Goal: Entertainment & Leisure: Consume media (video, audio)

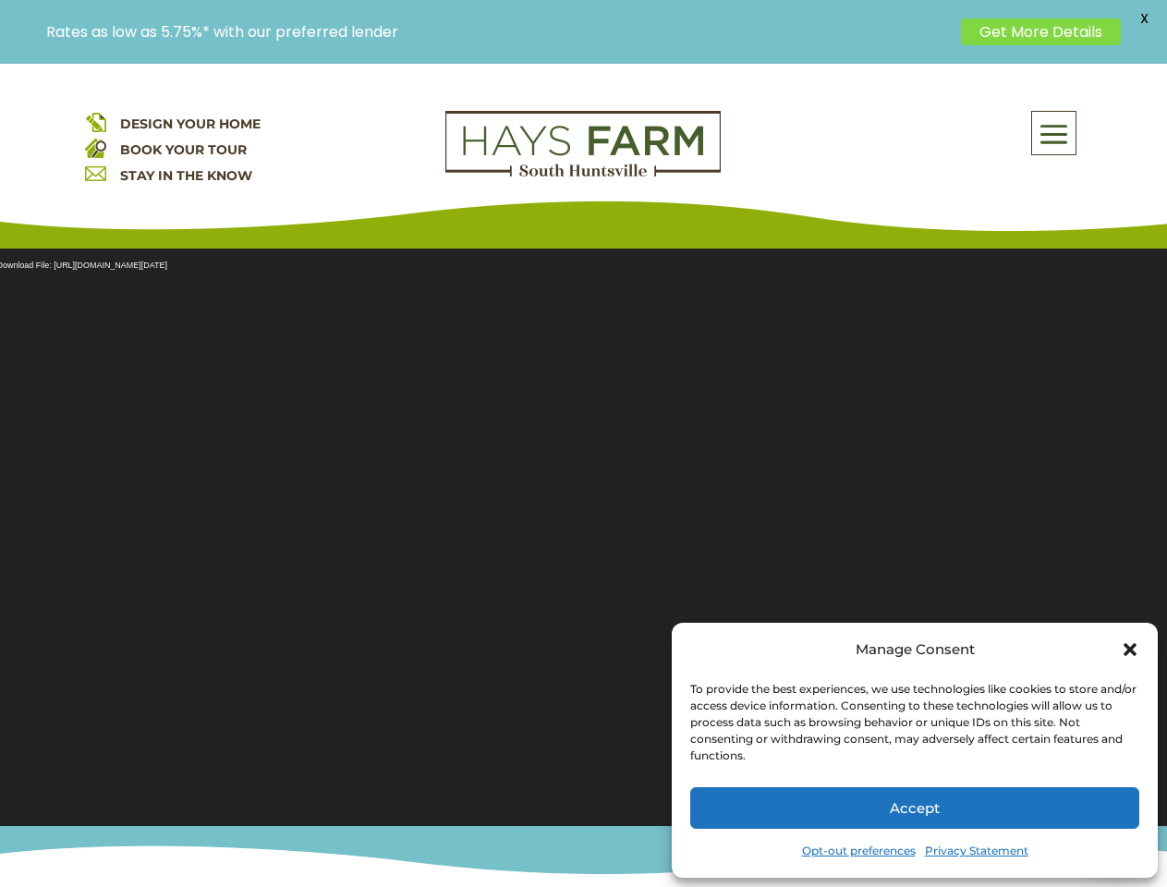
click at [583, 475] on section "Video Player Media error: Format(s) not supported or source(s) not found Downlo…" at bounding box center [583, 525] width 1167 height 600
click at [1054, 133] on span at bounding box center [1053, 134] width 43 height 42
click at [583, 526] on section "Video Player Media error: Format(s) not supported or source(s) not found Downlo…" at bounding box center [583, 525] width 1167 height 600
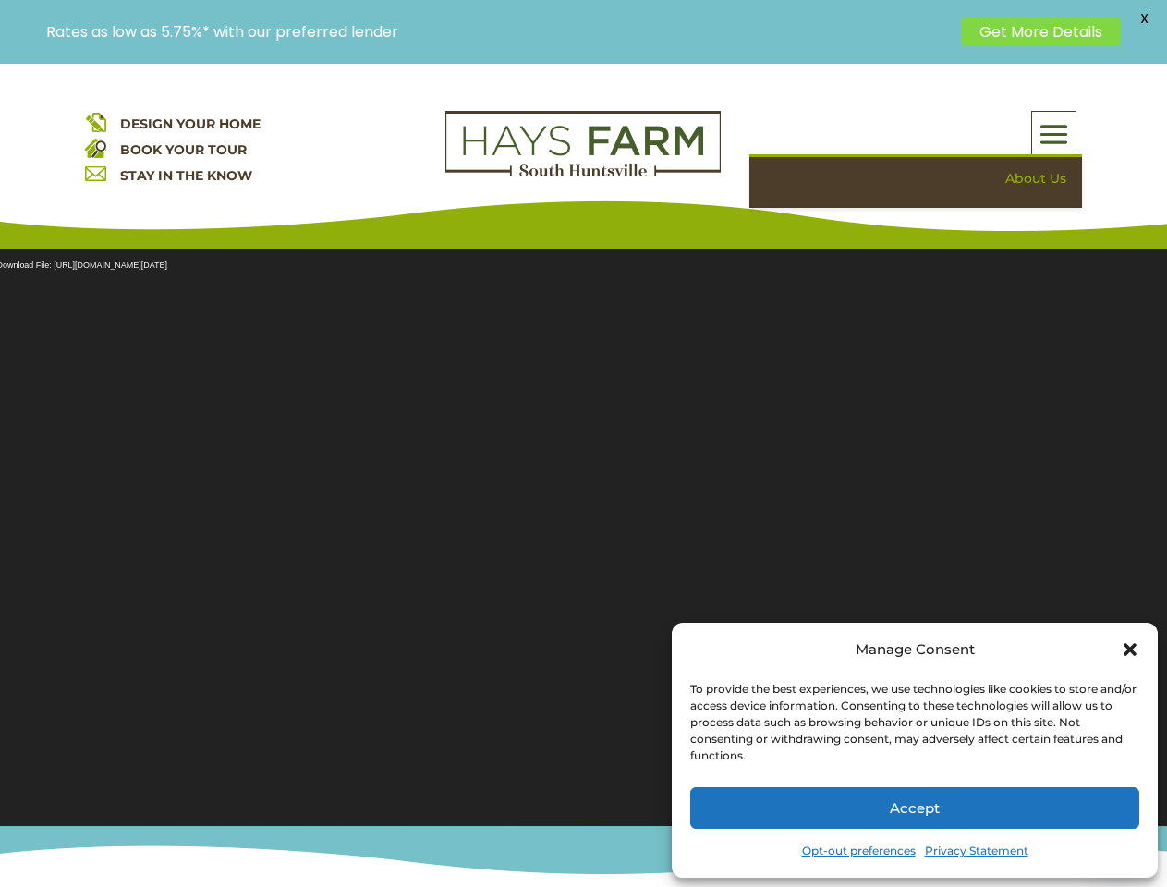
click at [583, 526] on section "Video Player Media error: Format(s) not supported or source(s) not found Downlo…" at bounding box center [583, 525] width 1167 height 600
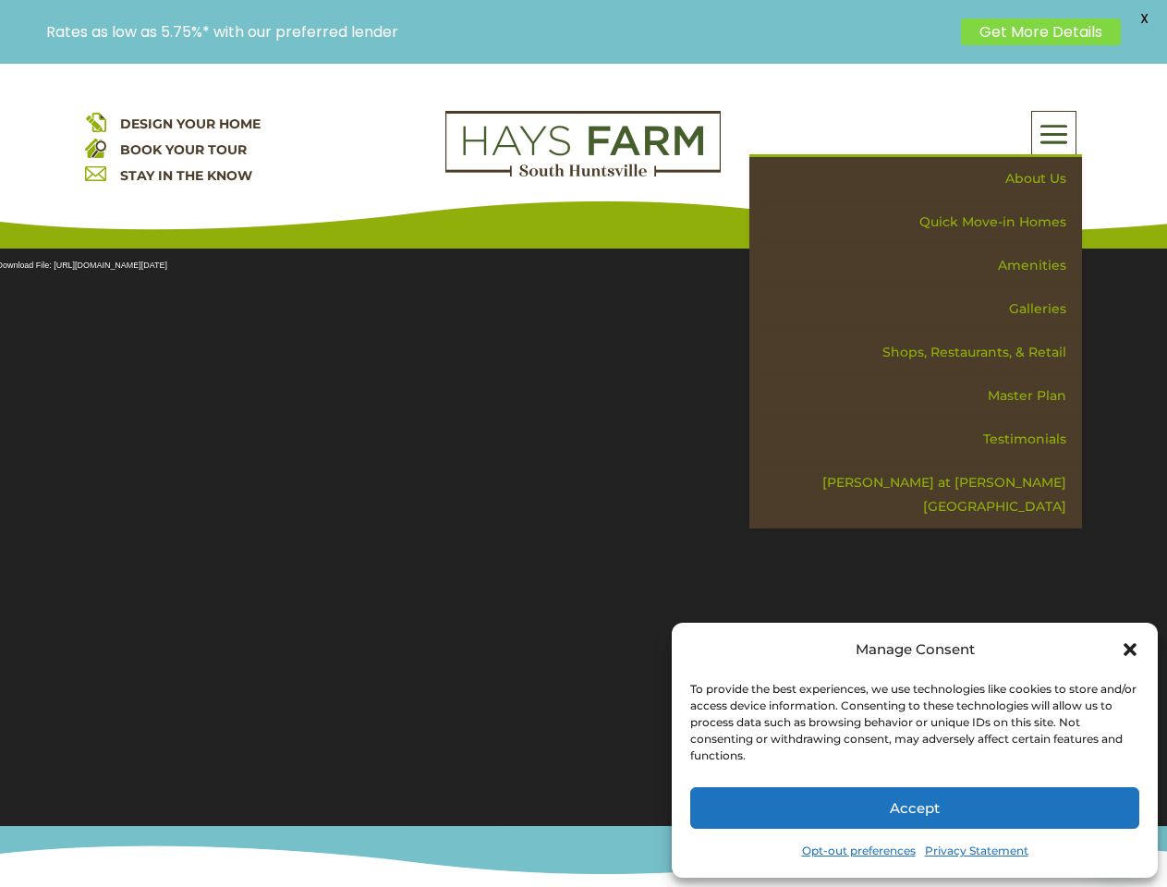
click at [1144, 18] on span "X" at bounding box center [1144, 19] width 28 height 28
